Goal: Task Accomplishment & Management: Use online tool/utility

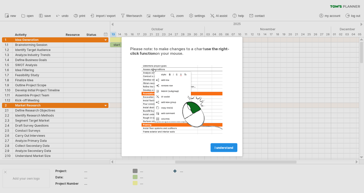
click at [218, 147] on span "I understand" at bounding box center [224, 148] width 19 height 4
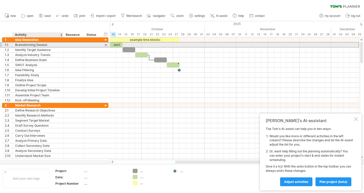
click at [35, 44] on div "Brainstorming Session" at bounding box center [37, 44] width 45 height 5
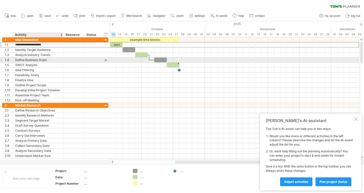
click at [41, 61] on div "Define Business Goals" at bounding box center [37, 60] width 45 height 5
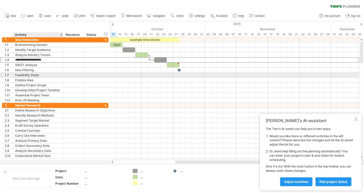
click at [45, 74] on div "Feasibility Study" at bounding box center [37, 75] width 45 height 5
click at [111, 24] on div at bounding box center [112, 24] width 2 height 3
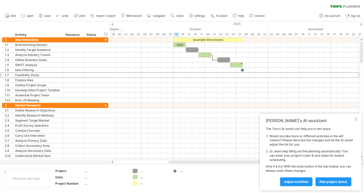
click at [111, 24] on div at bounding box center [112, 24] width 2 height 3
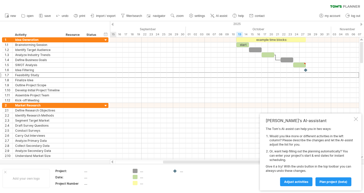
click at [111, 24] on div at bounding box center [112, 24] width 2 height 3
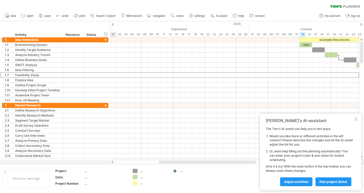
click at [111, 24] on div at bounding box center [112, 24] width 2 height 3
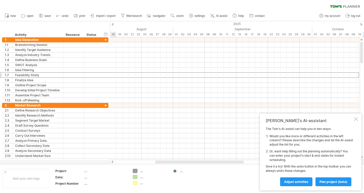
click at [111, 24] on div at bounding box center [112, 24] width 2 height 3
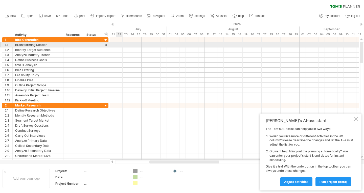
click at [119, 45] on div at bounding box center [234, 44] width 249 height 5
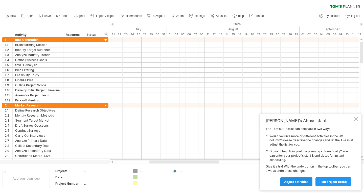
click at [302, 179] on link "Adjust activities" at bounding box center [296, 182] width 32 height 9
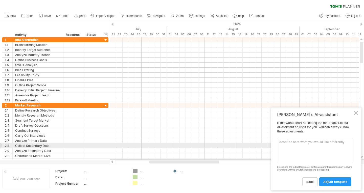
click at [320, 146] on textarea at bounding box center [315, 150] width 76 height 25
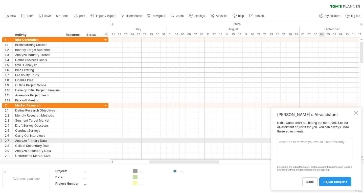
paste textarea "Lore: Ipsum dol sitame co AD-elitsed doe tempori utla etdolore magnaal enimadmi…"
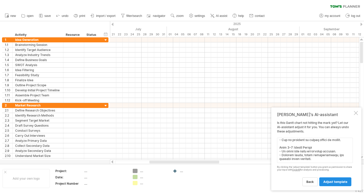
type textarea "Lore: Ipsum dol sitame co AD-elitsed doe tempori utla etdolore magnaal enimadmi…"
click at [326, 182] on span "adjust template" at bounding box center [335, 182] width 24 height 4
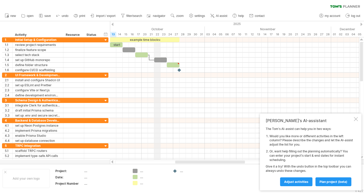
click at [158, 28] on div "October" at bounding box center [131, 29] width 145 height 5
click at [113, 24] on div at bounding box center [112, 24] width 2 height 3
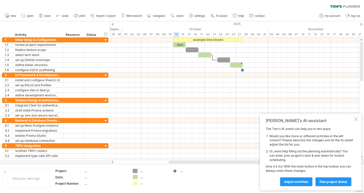
click at [113, 24] on div at bounding box center [112, 24] width 2 height 3
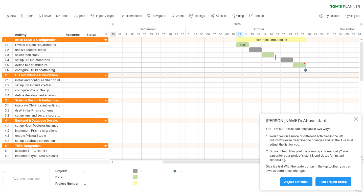
click at [113, 24] on div at bounding box center [112, 24] width 2 height 3
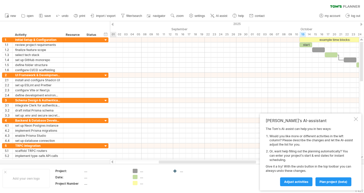
click at [113, 24] on div at bounding box center [112, 24] width 2 height 3
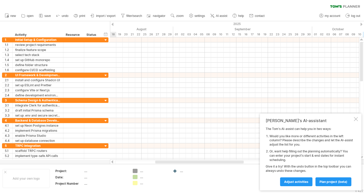
click at [113, 24] on div at bounding box center [112, 24] width 2 height 3
click at [164, 23] on div "2025" at bounding box center [296, 23] width 1106 height 5
drag, startPoint x: 169, startPoint y: 26, endPoint x: 109, endPoint y: 33, distance: 59.8
click at [109, 33] on div "Trying to reach [DOMAIN_NAME] Connected again... 0% clear filter new 1" at bounding box center [182, 96] width 364 height 193
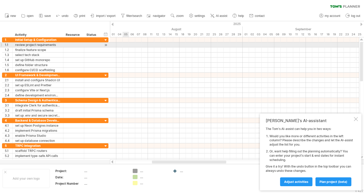
click at [124, 44] on div at bounding box center [234, 44] width 249 height 5
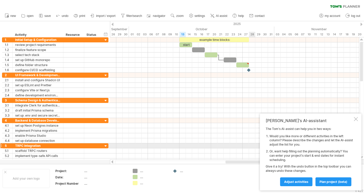
drag, startPoint x: 181, startPoint y: 163, endPoint x: 255, endPoint y: 145, distance: 75.7
click at [255, 145] on div "Trying to reach [DOMAIN_NAME] Connected again... 0% clear filter new 1" at bounding box center [182, 96] width 364 height 193
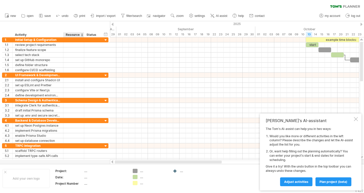
drag, startPoint x: 174, startPoint y: 162, endPoint x: 84, endPoint y: 165, distance: 90.1
click at [84, 165] on div "Trying to reach [DOMAIN_NAME] Connected again... 0% clear filter new 1" at bounding box center [182, 96] width 364 height 193
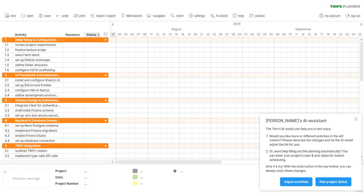
drag, startPoint x: 164, startPoint y: 162, endPoint x: 92, endPoint y: 170, distance: 72.8
click at [92, 170] on div "Trying to reach [DOMAIN_NAME] Connected again... 0% clear filter new 1" at bounding box center [182, 96] width 364 height 193
drag, startPoint x: 140, startPoint y: 163, endPoint x: 117, endPoint y: 164, distance: 23.3
click at [117, 164] on div at bounding box center [234, 162] width 249 height 5
click at [128, 163] on div at bounding box center [235, 162] width 240 height 3
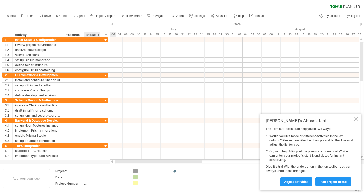
drag, startPoint x: 156, startPoint y: 163, endPoint x: 99, endPoint y: 166, distance: 56.7
click at [99, 166] on div "Trying to reach [DOMAIN_NAME] Connected again... 0% clear filter new 1" at bounding box center [182, 96] width 364 height 193
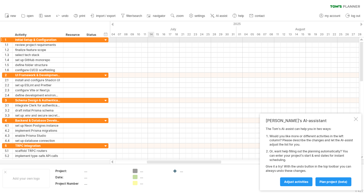
click at [150, 40] on div at bounding box center [234, 39] width 249 height 5
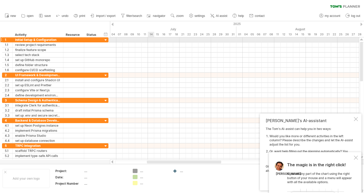
click at [150, 40] on div at bounding box center [234, 39] width 249 height 5
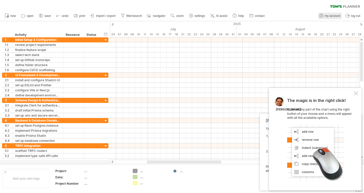
click at [328, 16] on span "my account" at bounding box center [332, 16] width 15 height 4
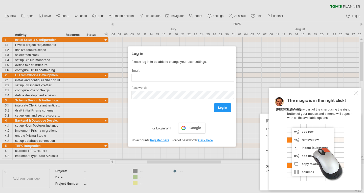
click at [260, 76] on div at bounding box center [182, 96] width 364 height 193
click at [213, 155] on div at bounding box center [182, 96] width 364 height 193
click at [356, 94] on div at bounding box center [356, 94] width 4 height 4
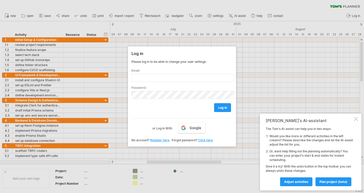
click at [355, 119] on div at bounding box center [356, 119] width 4 height 4
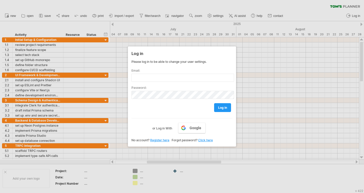
click at [137, 143] on div "Log in Please log in to be able to change your user settings. Email: Password: …" at bounding box center [182, 97] width 108 height 100
click at [87, 79] on div at bounding box center [182, 96] width 364 height 193
click at [87, 78] on div at bounding box center [182, 96] width 364 height 193
click at [87, 77] on div at bounding box center [182, 96] width 364 height 193
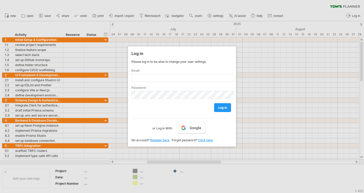
click at [152, 14] on div at bounding box center [182, 96] width 364 height 193
click at [185, 128] on link "Google" at bounding box center [191, 128] width 27 height 11
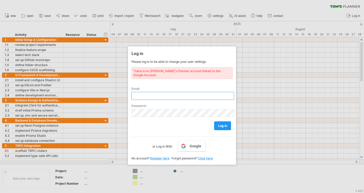
click at [182, 92] on input "text" at bounding box center [182, 96] width 103 height 8
type input "**********"
click at [155, 157] on link "Register here" at bounding box center [159, 159] width 19 height 4
click at [193, 144] on span "Google" at bounding box center [196, 146] width 12 height 4
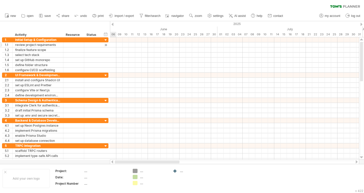
drag, startPoint x: 180, startPoint y: 161, endPoint x: 105, endPoint y: 47, distance: 136.7
click at [106, 152] on div "Trying to reach [DOMAIN_NAME] Connected again... 0% clear filter new 1" at bounding box center [182, 96] width 364 height 193
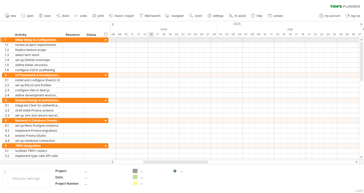
click at [148, 39] on div at bounding box center [234, 39] width 249 height 5
click at [146, 40] on div at bounding box center [234, 39] width 249 height 5
click at [277, 39] on div at bounding box center [234, 39] width 249 height 5
click at [277, 40] on div at bounding box center [234, 39] width 249 height 5
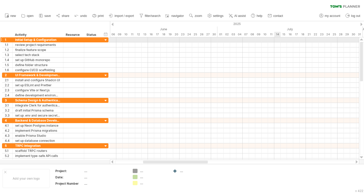
click at [277, 40] on div at bounding box center [234, 39] width 249 height 5
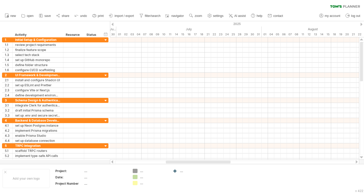
drag, startPoint x: 196, startPoint y: 164, endPoint x: 219, endPoint y: 161, distance: 22.9
click at [219, 161] on div at bounding box center [198, 162] width 65 height 3
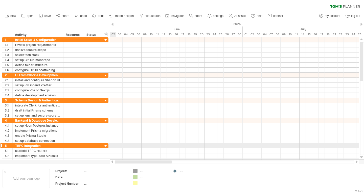
drag, startPoint x: 185, startPoint y: 162, endPoint x: 108, endPoint y: 147, distance: 78.1
click at [108, 147] on div "Trying to reach [DOMAIN_NAME] Connected again... 0% clear filter new 1" at bounding box center [182, 96] width 364 height 193
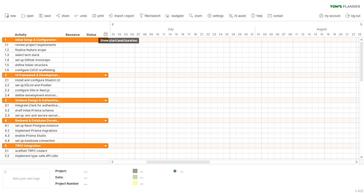
drag, startPoint x: 242, startPoint y: 27, endPoint x: 106, endPoint y: 35, distance: 135.8
click at [106, 35] on div "Trying to reach [DOMAIN_NAME] Connected again... 0% clear filter new 1" at bounding box center [182, 96] width 364 height 193
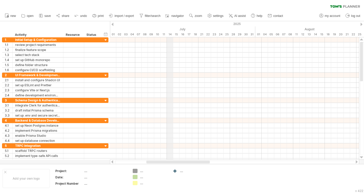
click at [170, 34] on div "14" at bounding box center [170, 34] width 6 height 5
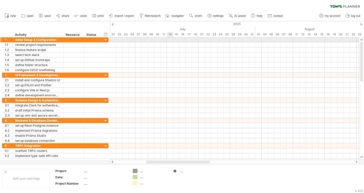
click at [169, 39] on div at bounding box center [234, 39] width 249 height 5
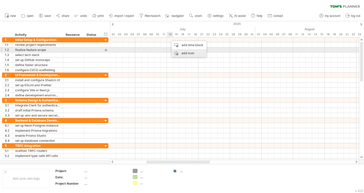
click at [181, 50] on div "add icon" at bounding box center [189, 53] width 35 height 8
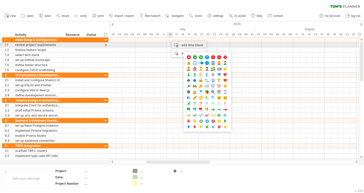
click at [180, 46] on div "add time block" at bounding box center [189, 45] width 35 height 8
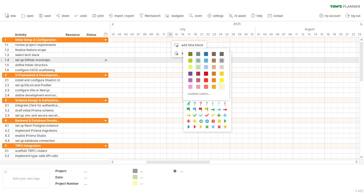
click at [198, 60] on span at bounding box center [198, 61] width 4 height 4
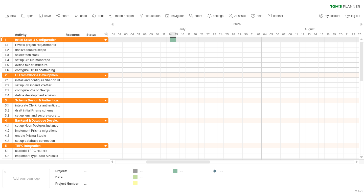
click at [173, 40] on div at bounding box center [173, 39] width 6 height 5
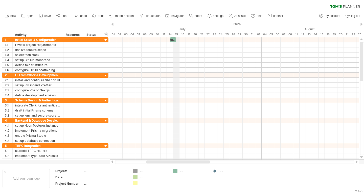
scroll to position [0, 0]
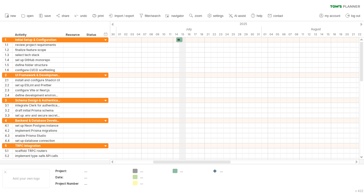
drag, startPoint x: 175, startPoint y: 31, endPoint x: 179, endPoint y: 31, distance: 4.3
click at [179, 31] on div "July" at bounding box center [188, 29] width 145 height 5
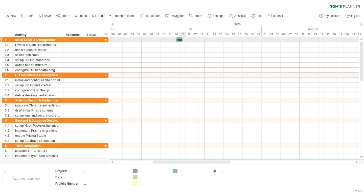
click at [181, 38] on div "*****" at bounding box center [179, 39] width 6 height 5
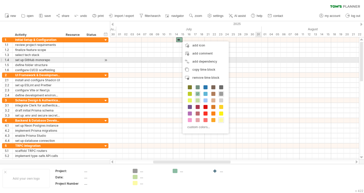
click at [259, 61] on div at bounding box center [234, 60] width 249 height 5
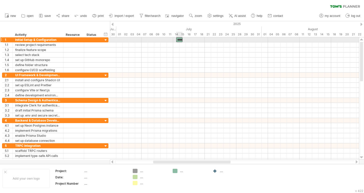
click at [180, 40] on div "*****" at bounding box center [179, 39] width 6 height 5
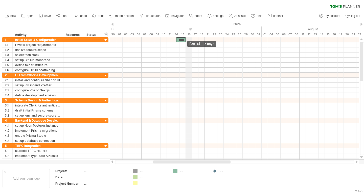
drag, startPoint x: 182, startPoint y: 40, endPoint x: 186, endPoint y: 36, distance: 5.6
click at [186, 36] on div "Trying to reach [DOMAIN_NAME] Connected again... 0% clear filter new 1" at bounding box center [182, 96] width 364 height 193
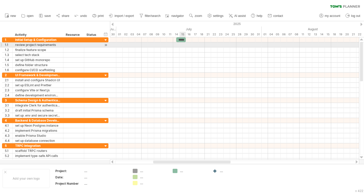
click at [183, 46] on div at bounding box center [234, 44] width 249 height 5
click at [188, 46] on div at bounding box center [234, 44] width 249 height 5
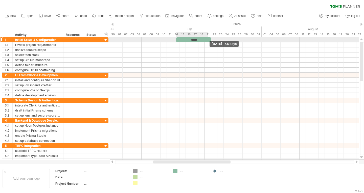
drag, startPoint x: 185, startPoint y: 39, endPoint x: 209, endPoint y: 38, distance: 23.8
click at [209, 38] on div "*****" at bounding box center [193, 39] width 35 height 5
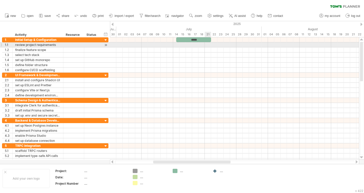
click at [207, 44] on div at bounding box center [234, 44] width 249 height 5
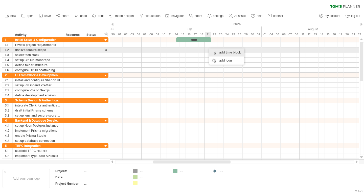
click at [213, 52] on div "add time block" at bounding box center [226, 53] width 35 height 8
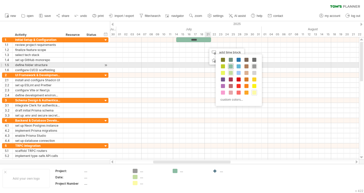
click at [229, 66] on span at bounding box center [231, 66] width 4 height 4
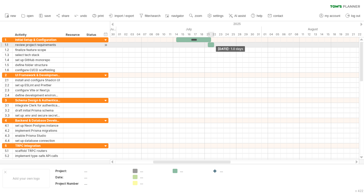
click at [214, 44] on span at bounding box center [214, 44] width 2 height 5
drag, startPoint x: 214, startPoint y: 44, endPoint x: 240, endPoint y: 43, distance: 26.0
click at [240, 43] on span at bounding box center [239, 44] width 2 height 5
click at [214, 45] on div at bounding box center [224, 44] width 32 height 5
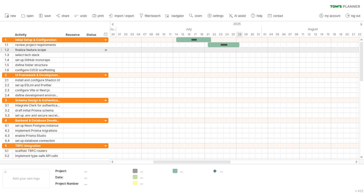
click at [237, 49] on div at bounding box center [234, 50] width 249 height 5
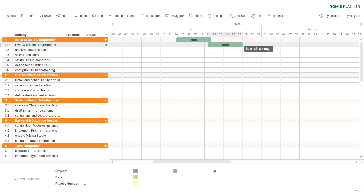
click at [241, 44] on div "******" at bounding box center [225, 44] width 35 height 5
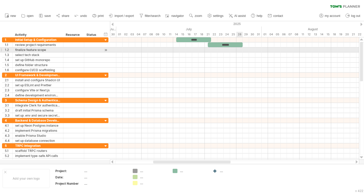
click at [239, 49] on div at bounding box center [234, 50] width 249 height 5
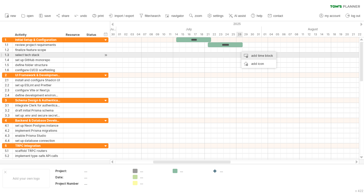
click at [244, 56] on div "add time block" at bounding box center [258, 56] width 35 height 8
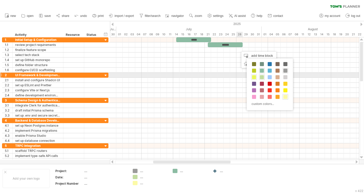
click at [256, 77] on span at bounding box center [254, 77] width 4 height 4
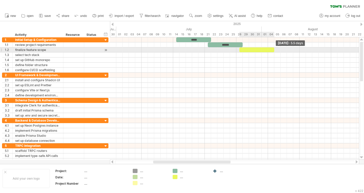
drag, startPoint x: 245, startPoint y: 51, endPoint x: 273, endPoint y: 52, distance: 27.6
click at [273, 52] on span at bounding box center [274, 50] width 2 height 5
click at [250, 51] on div at bounding box center [256, 50] width 35 height 5
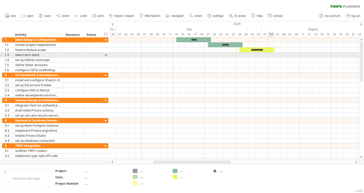
click at [270, 56] on div at bounding box center [234, 55] width 249 height 5
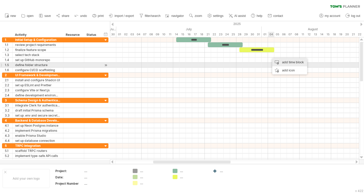
click at [282, 63] on div "add time block" at bounding box center [289, 62] width 35 height 8
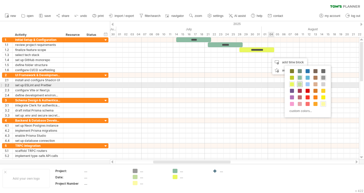
click at [299, 84] on span at bounding box center [300, 84] width 4 height 4
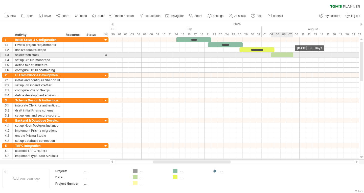
drag, startPoint x: 277, startPoint y: 55, endPoint x: 294, endPoint y: 57, distance: 17.1
click at [294, 57] on div "**********" at bounding box center [234, 98] width 249 height 123
click at [281, 55] on div at bounding box center [282, 55] width 22 height 5
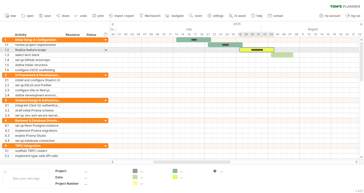
click at [248, 49] on div "**********" at bounding box center [256, 50] width 35 height 5
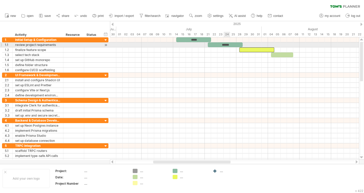
click at [226, 43] on div "******" at bounding box center [225, 44] width 35 height 5
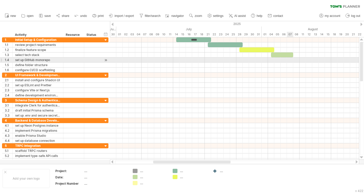
click at [290, 59] on div at bounding box center [234, 60] width 249 height 5
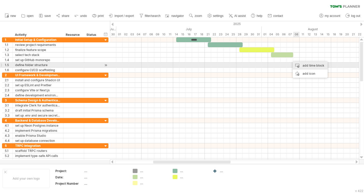
click at [305, 64] on div "add time block" at bounding box center [310, 66] width 35 height 8
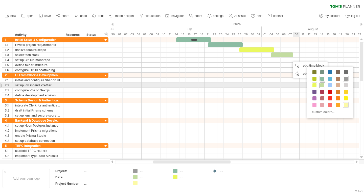
click at [323, 84] on span at bounding box center [322, 85] width 4 height 4
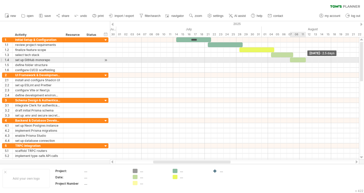
drag, startPoint x: 296, startPoint y: 61, endPoint x: 306, endPoint y: 60, distance: 10.2
click at [306, 60] on span at bounding box center [306, 60] width 2 height 5
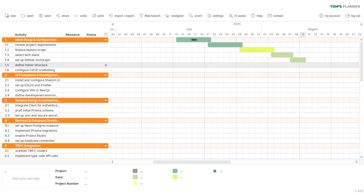
click at [303, 66] on div at bounding box center [234, 65] width 249 height 5
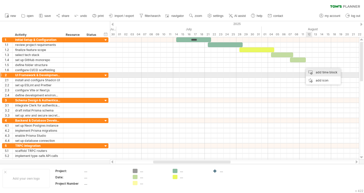
click at [318, 74] on div "add time block" at bounding box center [323, 73] width 35 height 8
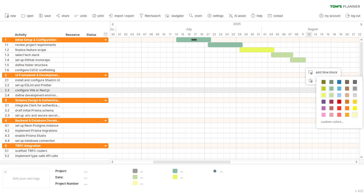
click at [325, 90] on span at bounding box center [324, 89] width 4 height 4
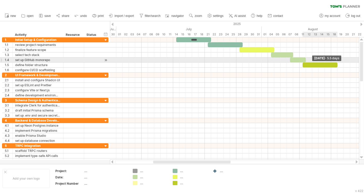
drag, startPoint x: 309, startPoint y: 66, endPoint x: 336, endPoint y: 58, distance: 28.5
click at [336, 58] on div "example time blocks: ***** start [DATE] - 5.5 days [DATE]" at bounding box center [234, 98] width 249 height 123
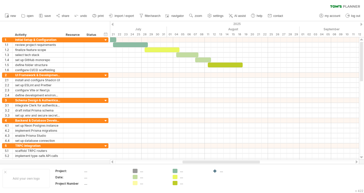
drag, startPoint x: 221, startPoint y: 161, endPoint x: 250, endPoint y: 161, distance: 29.3
click at [250, 161] on div at bounding box center [234, 162] width 249 height 5
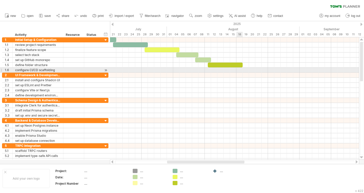
click at [239, 71] on div at bounding box center [234, 70] width 249 height 5
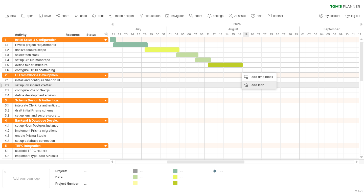
click at [257, 86] on div "add icon" at bounding box center [259, 85] width 35 height 8
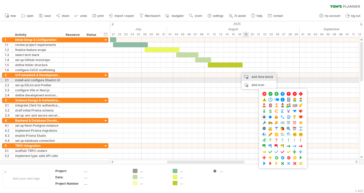
click at [257, 78] on div "add time block" at bounding box center [259, 77] width 35 height 8
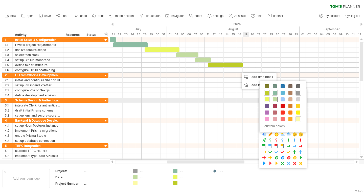
click at [276, 101] on span at bounding box center [275, 100] width 4 height 4
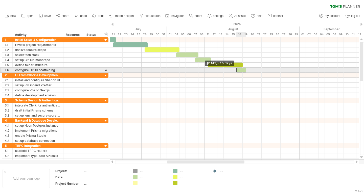
click at [237, 70] on div at bounding box center [241, 70] width 10 height 5
drag, startPoint x: 246, startPoint y: 70, endPoint x: 255, endPoint y: 71, distance: 9.4
click at [255, 71] on span at bounding box center [255, 70] width 2 height 5
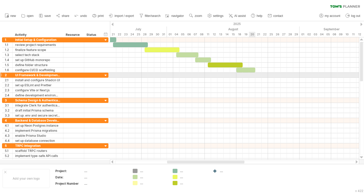
click at [252, 77] on div at bounding box center [234, 75] width 249 height 5
click at [252, 76] on div at bounding box center [234, 75] width 249 height 5
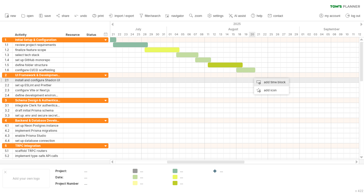
click at [261, 82] on div "add time block" at bounding box center [271, 82] width 35 height 8
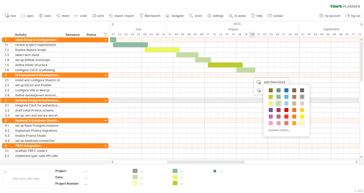
click at [278, 102] on span at bounding box center [279, 104] width 4 height 4
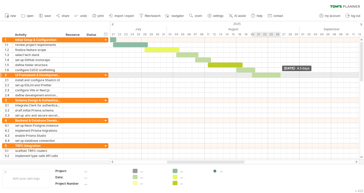
drag, startPoint x: 258, startPoint y: 75, endPoint x: 279, endPoint y: 77, distance: 21.5
click at [279, 77] on div at bounding box center [266, 75] width 29 height 5
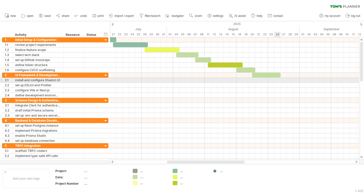
click at [276, 81] on div at bounding box center [234, 80] width 249 height 5
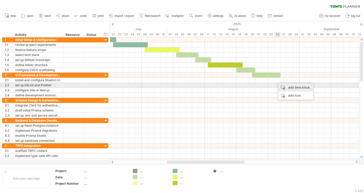
click at [280, 85] on div "add time block" at bounding box center [295, 88] width 35 height 8
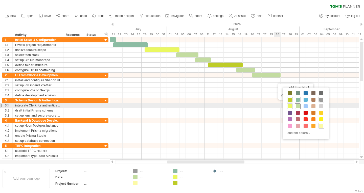
click at [297, 107] on span at bounding box center [298, 106] width 4 height 4
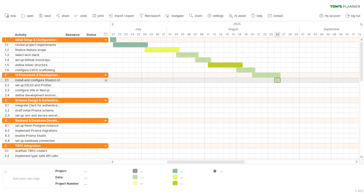
click at [277, 81] on div at bounding box center [277, 80] width 6 height 5
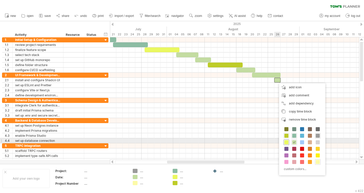
click at [289, 142] on div at bounding box center [287, 143] width 6 height 6
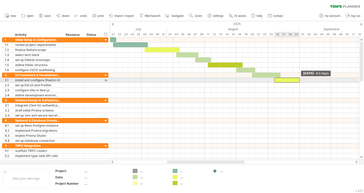
drag, startPoint x: 280, startPoint y: 81, endPoint x: 299, endPoint y: 80, distance: 18.7
click at [299, 80] on span at bounding box center [300, 80] width 2 height 5
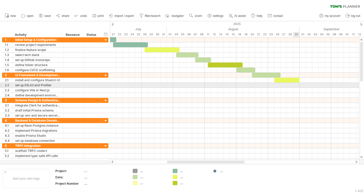
click at [295, 87] on div at bounding box center [234, 85] width 249 height 5
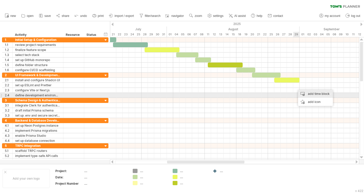
click at [304, 94] on div "add time block" at bounding box center [315, 94] width 35 height 8
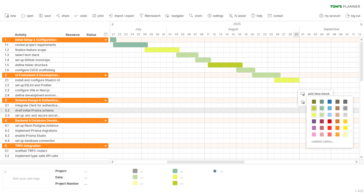
click at [314, 108] on span at bounding box center [314, 108] width 4 height 4
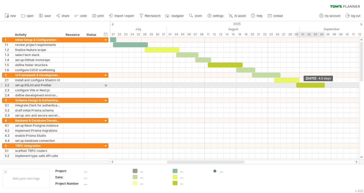
drag, startPoint x: 302, startPoint y: 84, endPoint x: 324, endPoint y: 87, distance: 22.1
click at [324, 87] on span at bounding box center [325, 85] width 2 height 5
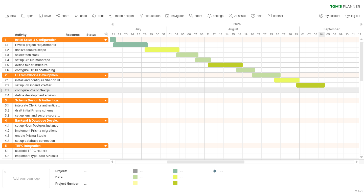
click at [321, 91] on div at bounding box center [234, 90] width 249 height 5
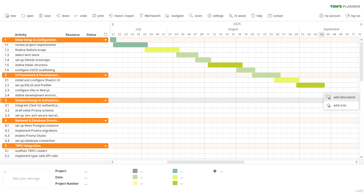
click at [330, 97] on div "add time block" at bounding box center [341, 98] width 35 height 8
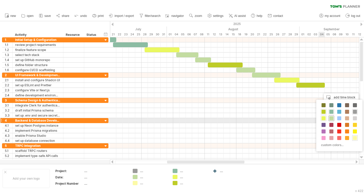
click at [332, 120] on span at bounding box center [331, 119] width 4 height 4
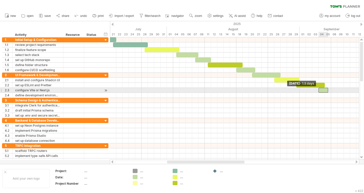
drag, startPoint x: 321, startPoint y: 89, endPoint x: 317, endPoint y: 89, distance: 3.8
click at [317, 89] on span at bounding box center [318, 90] width 2 height 5
drag, startPoint x: 327, startPoint y: 90, endPoint x: 343, endPoint y: 93, distance: 16.4
click at [343, 93] on span at bounding box center [344, 90] width 2 height 5
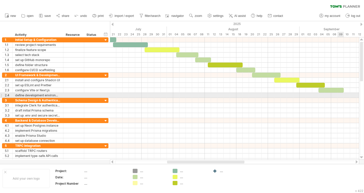
click at [341, 97] on div at bounding box center [234, 95] width 249 height 5
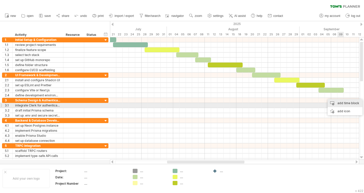
click at [343, 104] on div "add time block" at bounding box center [345, 103] width 35 height 8
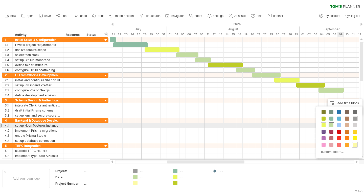
click at [332, 125] on span at bounding box center [331, 125] width 4 height 4
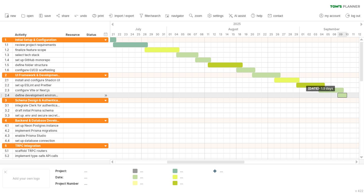
click at [338, 94] on div at bounding box center [342, 95] width 10 height 5
click at [345, 95] on div at bounding box center [342, 95] width 10 height 5
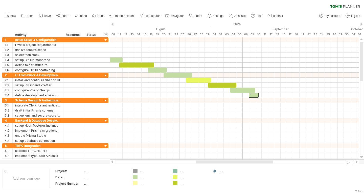
drag, startPoint x: 243, startPoint y: 162, endPoint x: 279, endPoint y: 146, distance: 39.7
click at [272, 165] on div "Trying to reach [DOMAIN_NAME] Connected again... 0% clear filter new 1" at bounding box center [182, 96] width 364 height 193
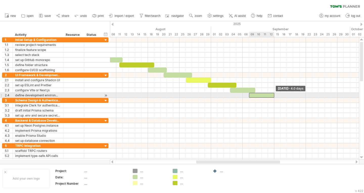
drag, startPoint x: 257, startPoint y: 95, endPoint x: 273, endPoint y: 95, distance: 15.9
click at [273, 95] on span at bounding box center [274, 95] width 2 height 5
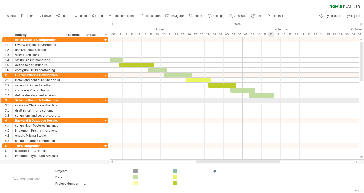
click at [272, 102] on div at bounding box center [234, 100] width 249 height 5
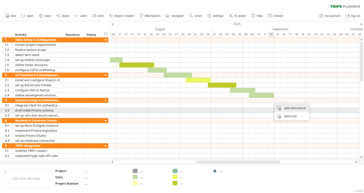
click at [281, 111] on div "add time block" at bounding box center [291, 108] width 35 height 8
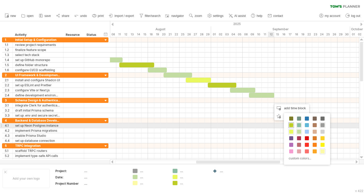
click at [291, 125] on span at bounding box center [291, 125] width 4 height 4
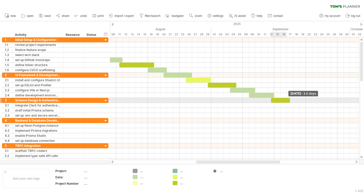
drag, startPoint x: 277, startPoint y: 100, endPoint x: 288, endPoint y: 101, distance: 11.1
click at [288, 101] on div at bounding box center [280, 100] width 19 height 5
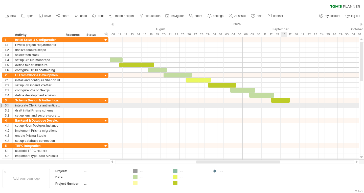
click at [286, 106] on div at bounding box center [234, 105] width 249 height 5
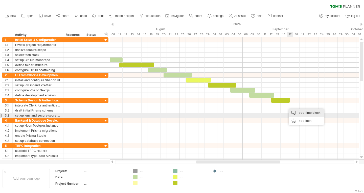
click at [296, 114] on div "add time block" at bounding box center [306, 113] width 35 height 8
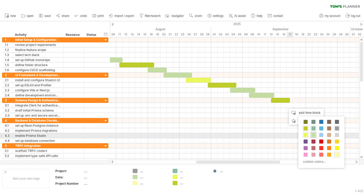
click at [313, 136] on span at bounding box center [313, 135] width 4 height 4
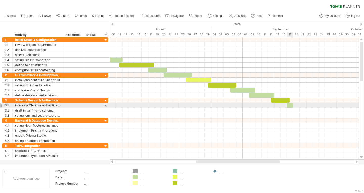
click at [290, 106] on div at bounding box center [290, 105] width 6 height 5
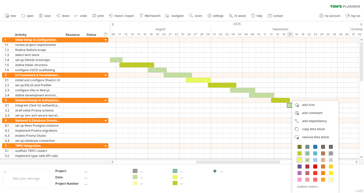
click at [300, 160] on span at bounding box center [300, 160] width 4 height 4
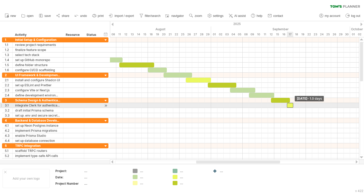
click at [294, 105] on span at bounding box center [293, 105] width 2 height 5
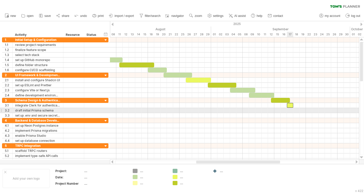
click at [290, 111] on div at bounding box center [234, 110] width 249 height 5
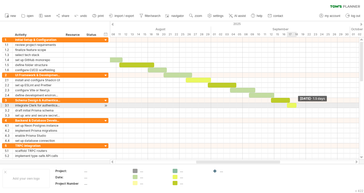
drag, startPoint x: 292, startPoint y: 106, endPoint x: 295, endPoint y: 105, distance: 3.2
click at [295, 105] on span at bounding box center [296, 105] width 2 height 5
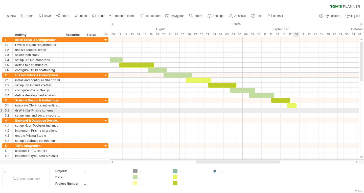
click at [298, 111] on div at bounding box center [234, 110] width 249 height 5
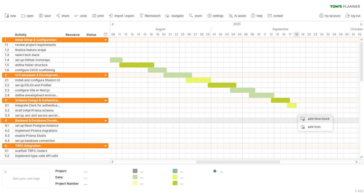
click at [303, 119] on div "add time block" at bounding box center [315, 119] width 35 height 8
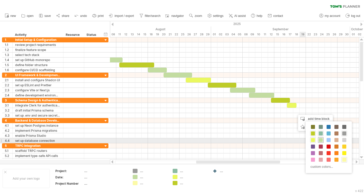
click at [321, 139] on span at bounding box center [321, 140] width 4 height 4
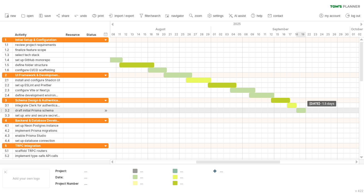
drag, startPoint x: 303, startPoint y: 110, endPoint x: 307, endPoint y: 110, distance: 4.0
click at [307, 110] on div "example time blocks: ***** start [DATE] - 1.5 days [DATE]" at bounding box center [234, 98] width 249 height 123
drag, startPoint x: 305, startPoint y: 111, endPoint x: 324, endPoint y: 111, distance: 18.5
click at [324, 111] on span at bounding box center [325, 110] width 2 height 5
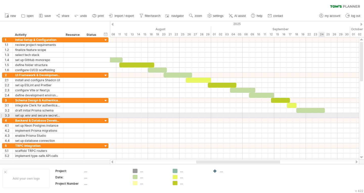
click at [321, 118] on div at bounding box center [234, 115] width 249 height 5
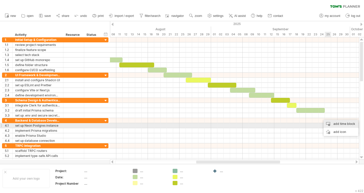
click at [334, 125] on div "add time block" at bounding box center [341, 124] width 35 height 8
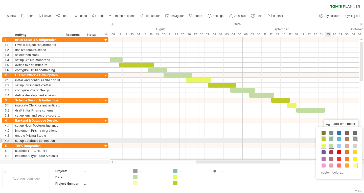
click at [330, 144] on div at bounding box center [332, 146] width 6 height 6
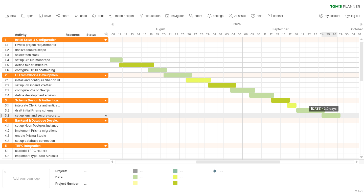
drag, startPoint x: 328, startPoint y: 117, endPoint x: 339, endPoint y: 118, distance: 11.1
click at [339, 118] on div "example time blocks: ***** start [DATE] - 3.0 days [DATE]" at bounding box center [234, 98] width 249 height 123
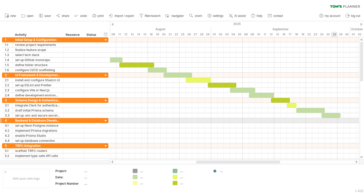
click at [335, 122] on div at bounding box center [234, 120] width 249 height 5
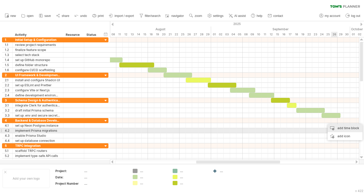
click at [340, 130] on div "add time block" at bounding box center [345, 128] width 35 height 8
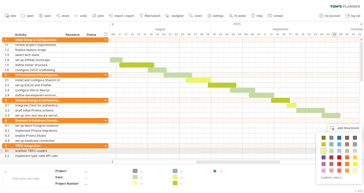
click at [326, 150] on div at bounding box center [324, 151] width 6 height 6
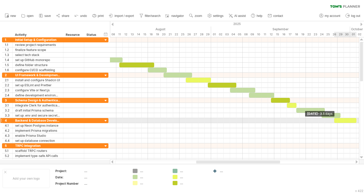
drag, startPoint x: 340, startPoint y: 120, endPoint x: 357, endPoint y: 120, distance: 16.9
click at [357, 120] on span at bounding box center [356, 120] width 2 height 5
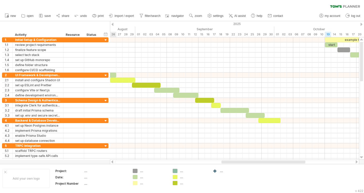
drag, startPoint x: 277, startPoint y: 162, endPoint x: 302, endPoint y: 152, distance: 27.4
click at [302, 161] on div at bounding box center [263, 162] width 84 height 3
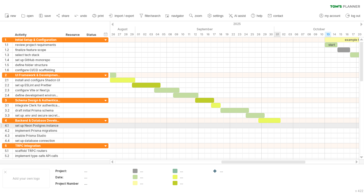
click at [279, 127] on div at bounding box center [234, 125] width 249 height 5
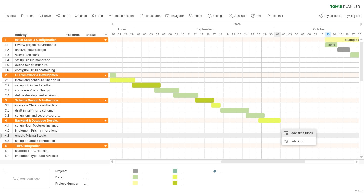
click at [296, 135] on div "add time block" at bounding box center [299, 133] width 35 height 8
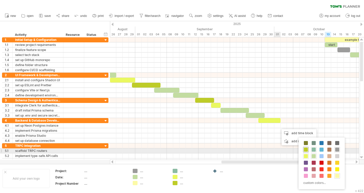
click at [306, 150] on span at bounding box center [306, 150] width 4 height 4
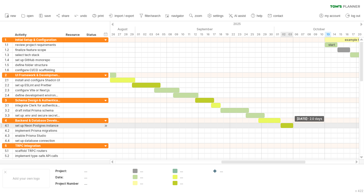
drag, startPoint x: 287, startPoint y: 126, endPoint x: 294, endPoint y: 127, distance: 7.6
click at [294, 127] on div "example time blocks: ***** start [DATE] - 2.0 days [DATE]" at bounding box center [234, 98] width 249 height 123
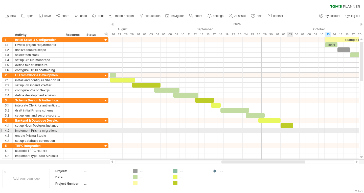
click at [289, 131] on div at bounding box center [234, 130] width 249 height 5
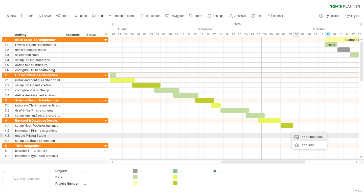
click at [301, 137] on div "add time block" at bounding box center [309, 137] width 35 height 8
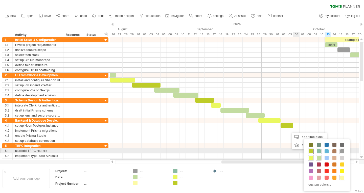
click at [311, 153] on span at bounding box center [311, 152] width 4 height 4
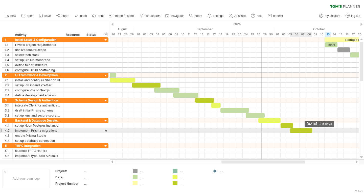
drag, startPoint x: 295, startPoint y: 131, endPoint x: 312, endPoint y: 129, distance: 16.6
click at [312, 129] on span at bounding box center [312, 130] width 2 height 5
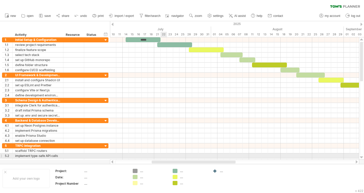
drag, startPoint x: 231, startPoint y: 162, endPoint x: 159, endPoint y: 150, distance: 72.1
click at [161, 156] on div "Trying to reach [DOMAIN_NAME] Connected again... 0% clear filter new 1" at bounding box center [182, 96] width 364 height 193
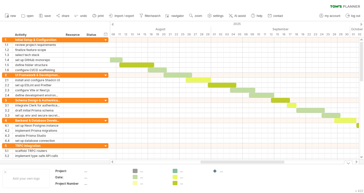
drag, startPoint x: 237, startPoint y: 163, endPoint x: 260, endPoint y: 106, distance: 61.3
click at [282, 166] on div "Trying to reach [DOMAIN_NAME] Connected again... 0% clear filter new 1" at bounding box center [182, 96] width 364 height 193
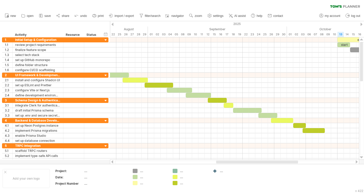
drag, startPoint x: 275, startPoint y: 161, endPoint x: 299, endPoint y: 161, distance: 23.8
click at [298, 161] on div at bounding box center [257, 162] width 82 height 3
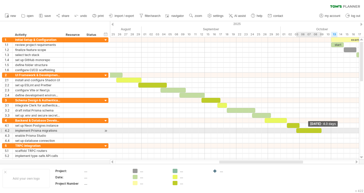
drag, startPoint x: 317, startPoint y: 131, endPoint x: 322, endPoint y: 130, distance: 4.5
click at [322, 130] on span at bounding box center [322, 130] width 2 height 5
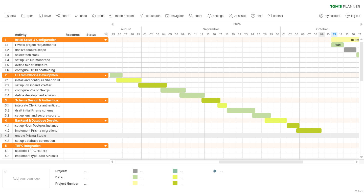
click at [320, 136] on div at bounding box center [234, 135] width 249 height 5
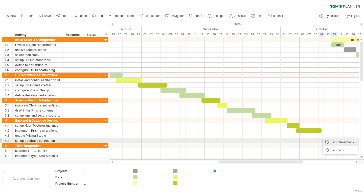
click at [330, 140] on div "add time block" at bounding box center [340, 143] width 35 height 8
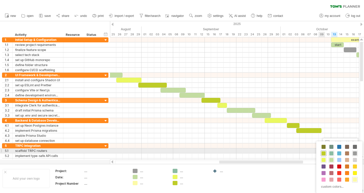
click at [325, 154] on span at bounding box center [324, 154] width 4 height 4
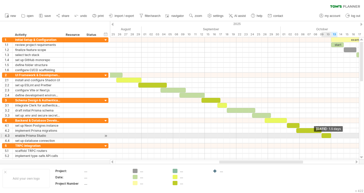
drag, startPoint x: 328, startPoint y: 135, endPoint x: 331, endPoint y: 135, distance: 2.8
click at [331, 135] on span at bounding box center [331, 135] width 2 height 5
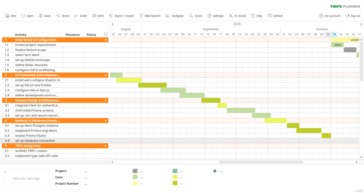
click at [329, 141] on div at bounding box center [234, 141] width 249 height 5
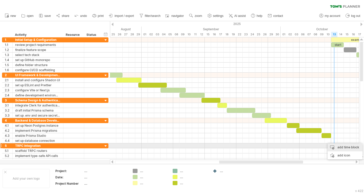
click at [337, 147] on div "add time block" at bounding box center [345, 148] width 35 height 8
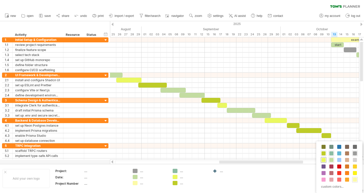
click at [325, 161] on span at bounding box center [324, 160] width 4 height 4
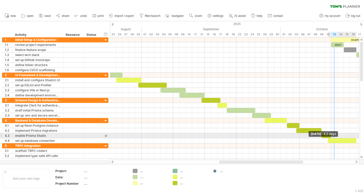
drag, startPoint x: 334, startPoint y: 141, endPoint x: 356, endPoint y: 138, distance: 22.8
click at [356, 138] on div "example time blocks: ***** start [DATE] - 4.5 days [DATE]" at bounding box center [234, 98] width 249 height 123
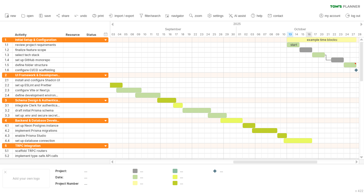
drag, startPoint x: 296, startPoint y: 161, endPoint x: 311, endPoint y: 159, distance: 15.3
click at [311, 159] on div "Trying to reach [DOMAIN_NAME] Connected again... 0% clear filter new 1" at bounding box center [182, 96] width 364 height 193
click at [306, 146] on div at bounding box center [234, 146] width 249 height 5
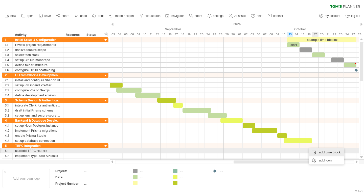
click at [318, 151] on div "add time block" at bounding box center [326, 153] width 35 height 8
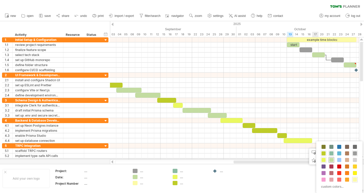
click at [330, 159] on span at bounding box center [331, 160] width 4 height 4
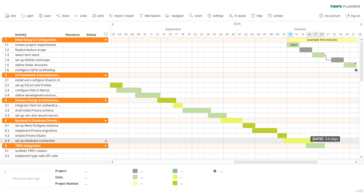
drag, startPoint x: 312, startPoint y: 146, endPoint x: 324, endPoint y: 143, distance: 12.3
click at [324, 143] on div "example time blocks: ***** start [DATE] - 3.0 days [DATE]" at bounding box center [234, 98] width 249 height 123
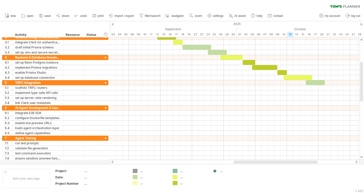
drag, startPoint x: 313, startPoint y: 161, endPoint x: 327, endPoint y: 160, distance: 14.2
click at [327, 160] on div at bounding box center [234, 162] width 249 height 5
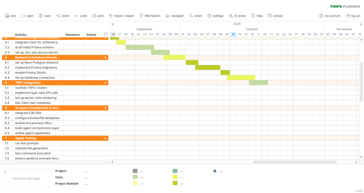
drag, startPoint x: 315, startPoint y: 163, endPoint x: 335, endPoint y: 161, distance: 20.0
click at [335, 161] on div at bounding box center [295, 162] width 84 height 3
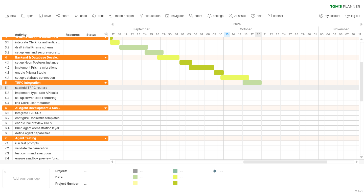
click at [257, 89] on div at bounding box center [234, 87] width 249 height 5
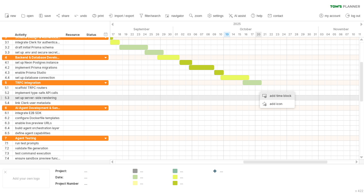
click at [272, 97] on div "add time block" at bounding box center [277, 96] width 35 height 8
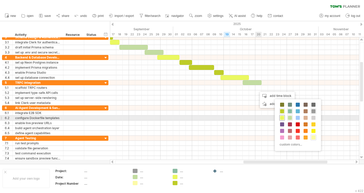
click at [284, 118] on span at bounding box center [282, 118] width 4 height 4
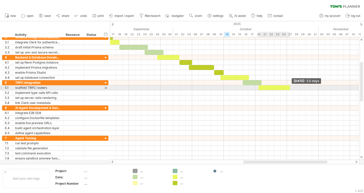
drag, startPoint x: 265, startPoint y: 88, endPoint x: 290, endPoint y: 87, distance: 25.3
click at [290, 87] on span at bounding box center [290, 87] width 2 height 5
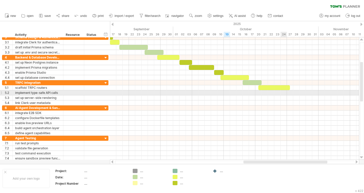
click at [284, 92] on div at bounding box center [234, 92] width 249 height 5
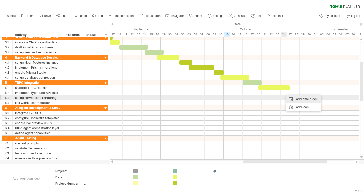
click at [292, 100] on div "add time block" at bounding box center [303, 99] width 35 height 8
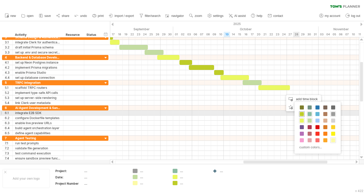
click at [302, 114] on span at bounding box center [302, 114] width 4 height 4
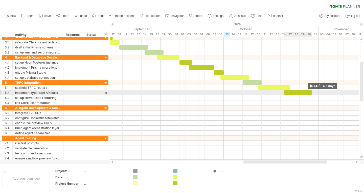
drag, startPoint x: 290, startPoint y: 92, endPoint x: 313, endPoint y: 92, distance: 23.3
click at [313, 92] on div "example time blocks: ***** start [DATE] - 4.5 days [DATE]" at bounding box center [234, 98] width 249 height 123
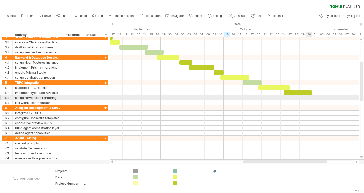
click at [309, 97] on div at bounding box center [234, 98] width 249 height 5
